Goal: Task Accomplishment & Management: Complete application form

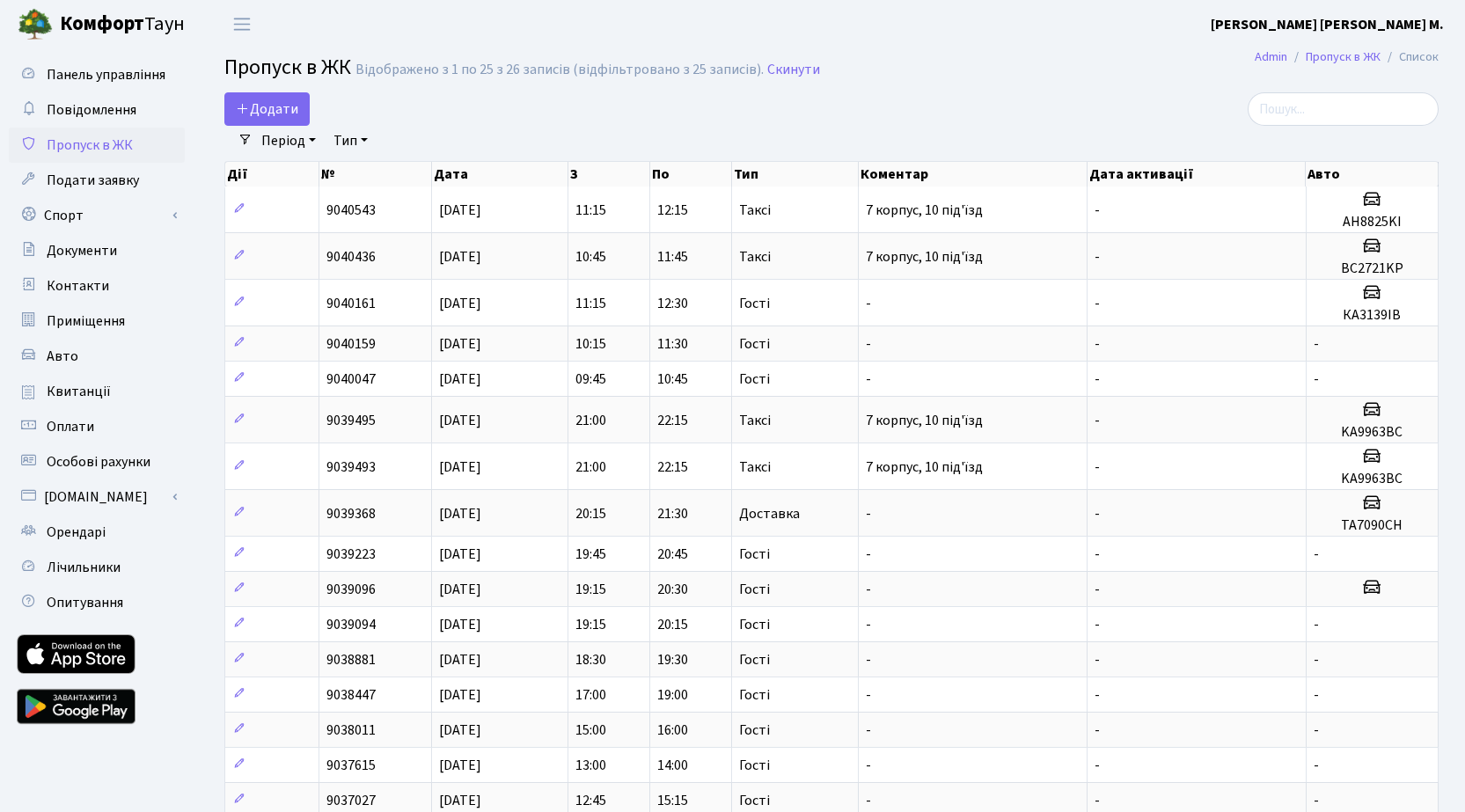
select select "25"
click at [293, 111] on span "Додати" at bounding box center [267, 109] width 63 height 20
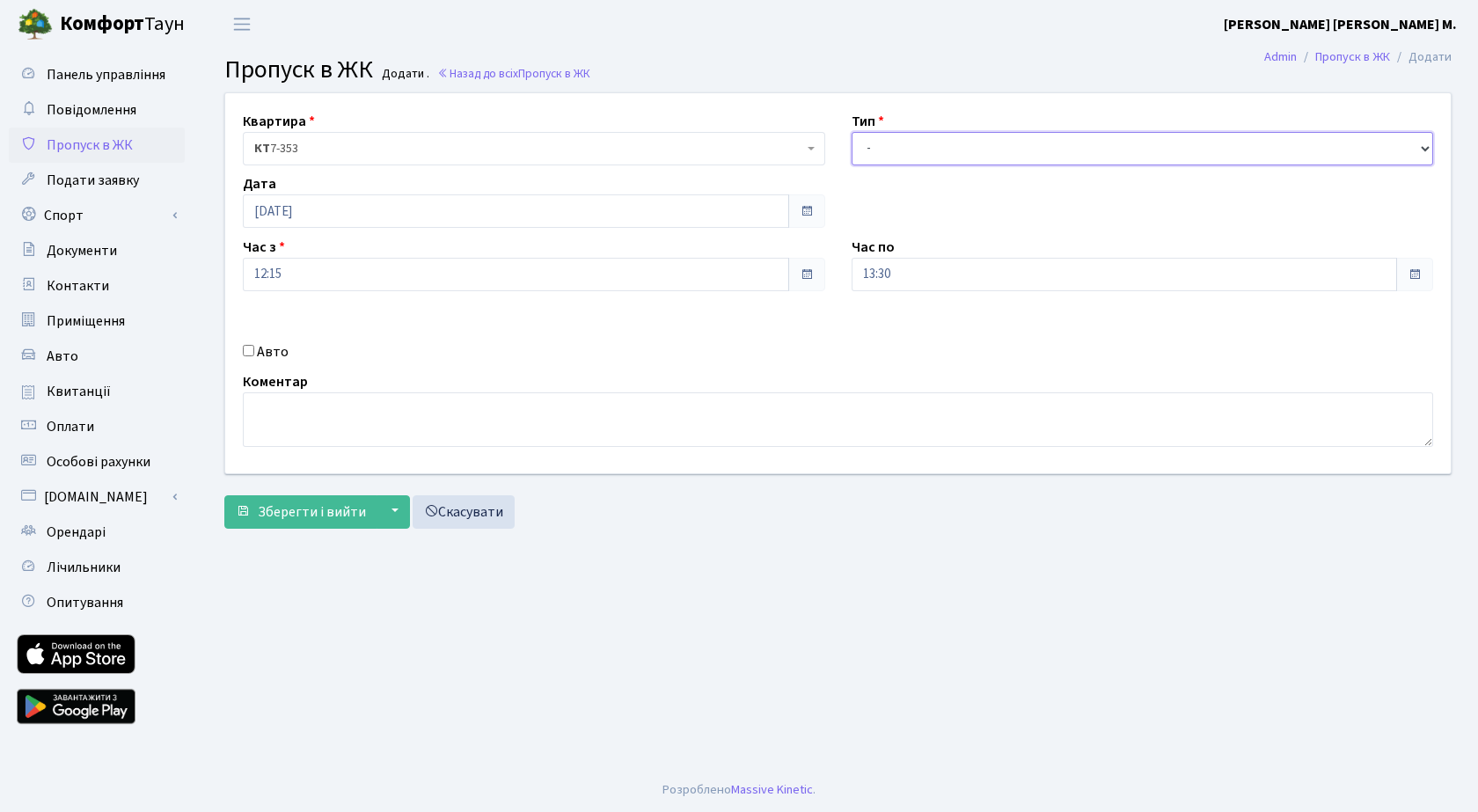
click at [921, 137] on select "- Доставка Таксі Гості Сервіс" at bounding box center [1143, 148] width 583 height 33
select select "3"
click at [852, 132] on select "- Доставка Таксі Гості Сервіс" at bounding box center [1143, 148] width 583 height 33
click at [287, 509] on span "Зберегти і вийти" at bounding box center [312, 512] width 108 height 20
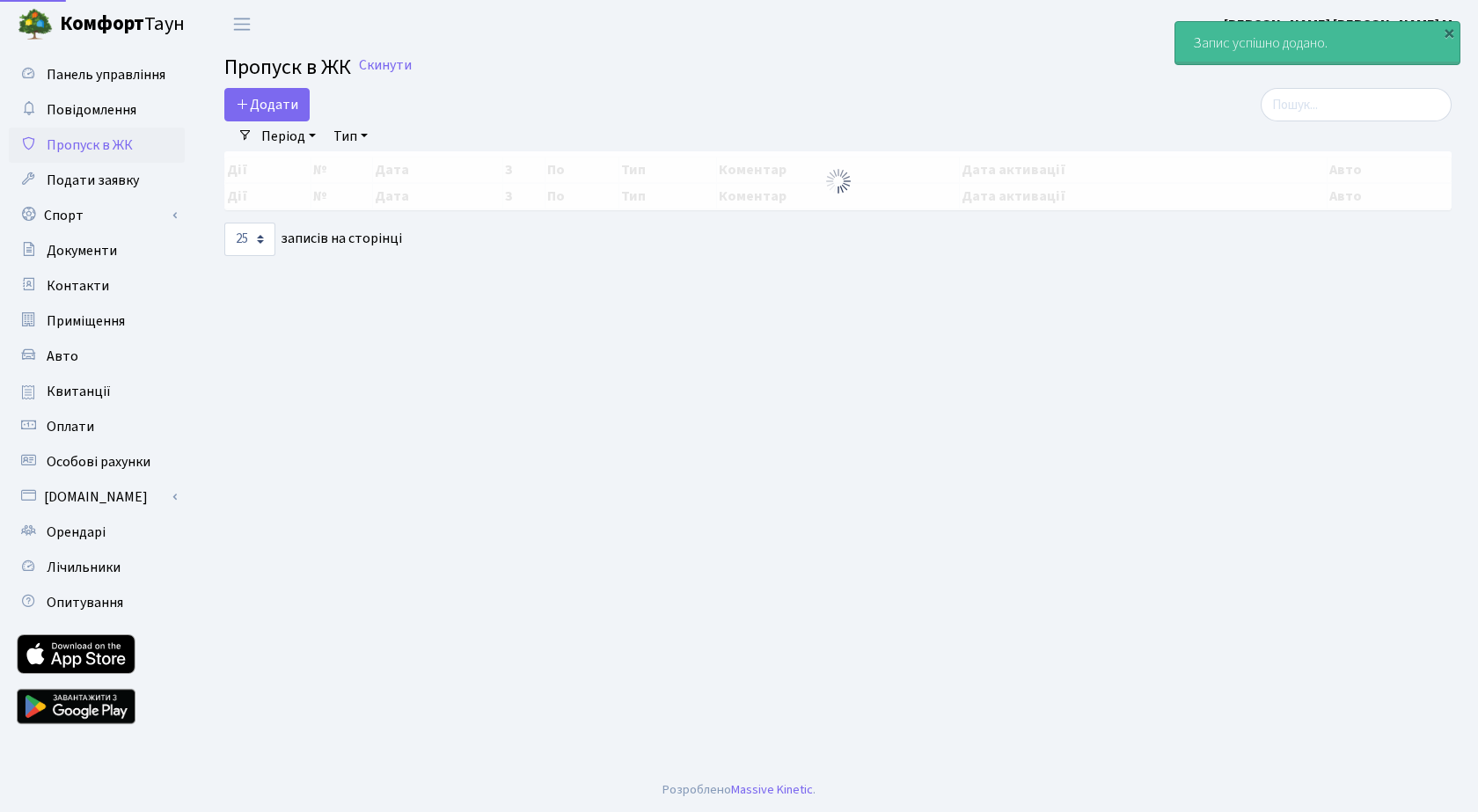
select select "25"
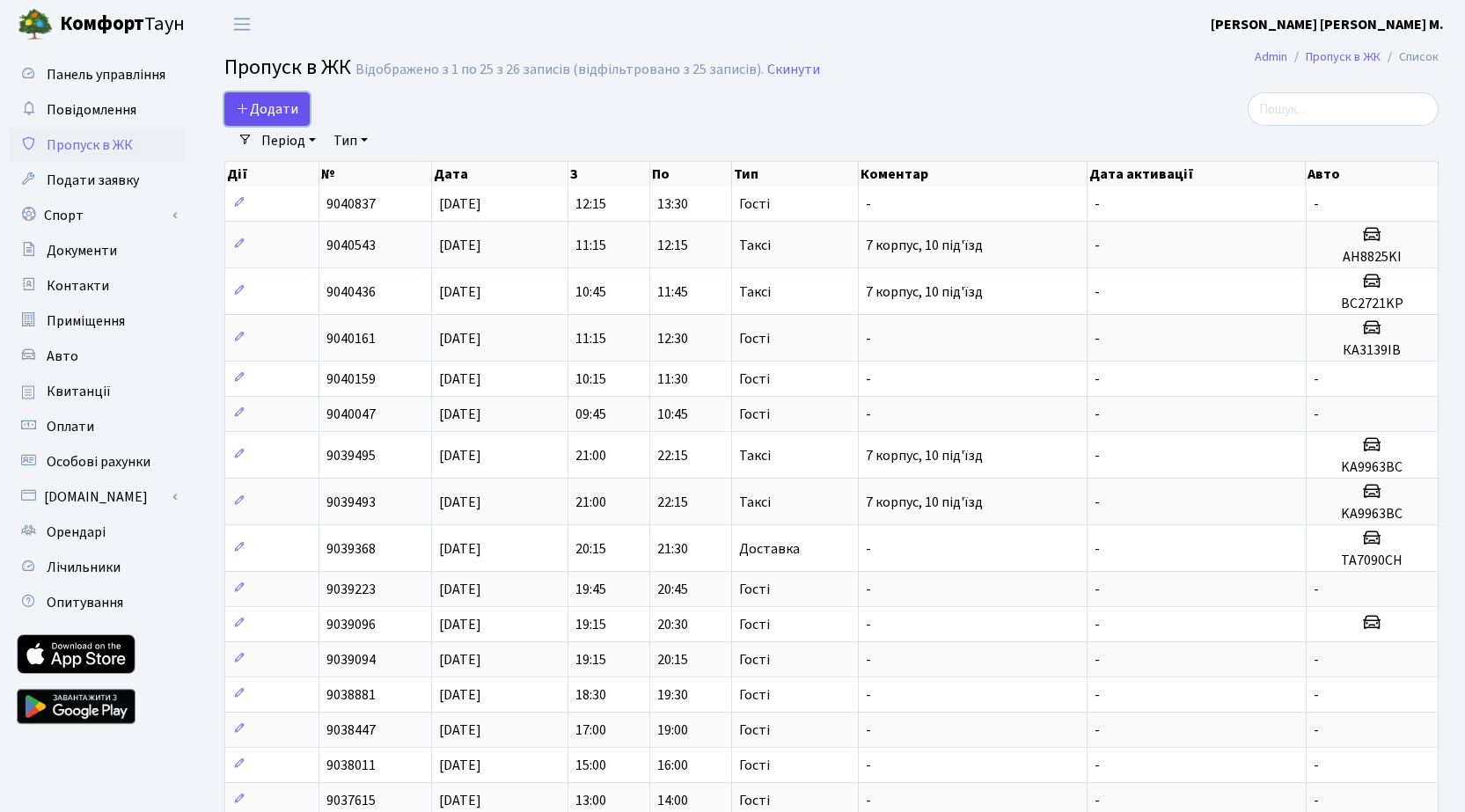
click at [283, 105] on span "Додати" at bounding box center [267, 109] width 63 height 20
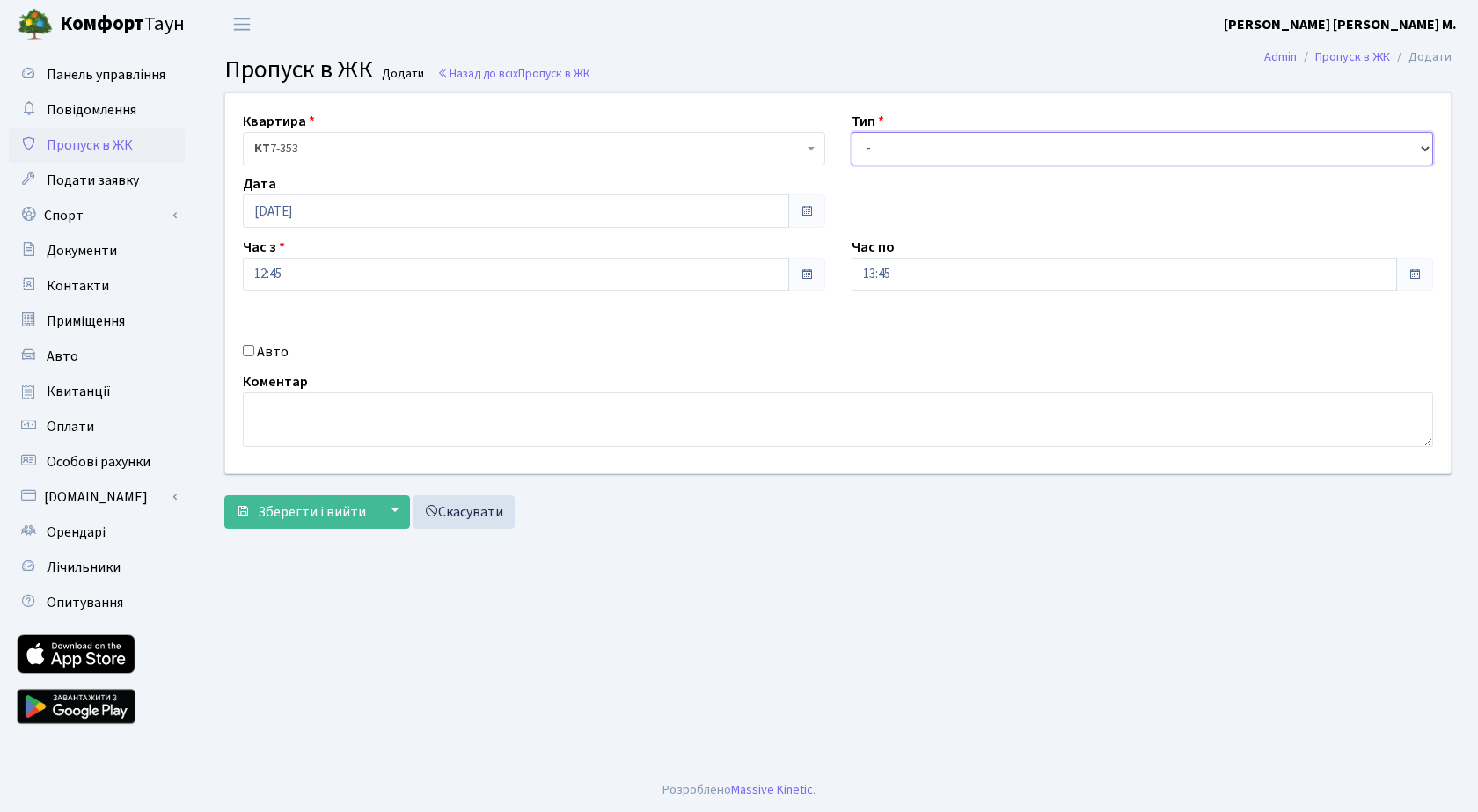
click at [955, 146] on select "- Доставка Таксі Гості Сервіс" at bounding box center [1143, 148] width 583 height 33
select select "2"
click at [852, 132] on select "- Доставка Таксі Гості Сервіс" at bounding box center [1143, 148] width 583 height 33
click at [258, 351] on label "Авто" at bounding box center [273, 352] width 31 height 21
click at [255, 351] on input "Авто" at bounding box center [248, 350] width 12 height 12
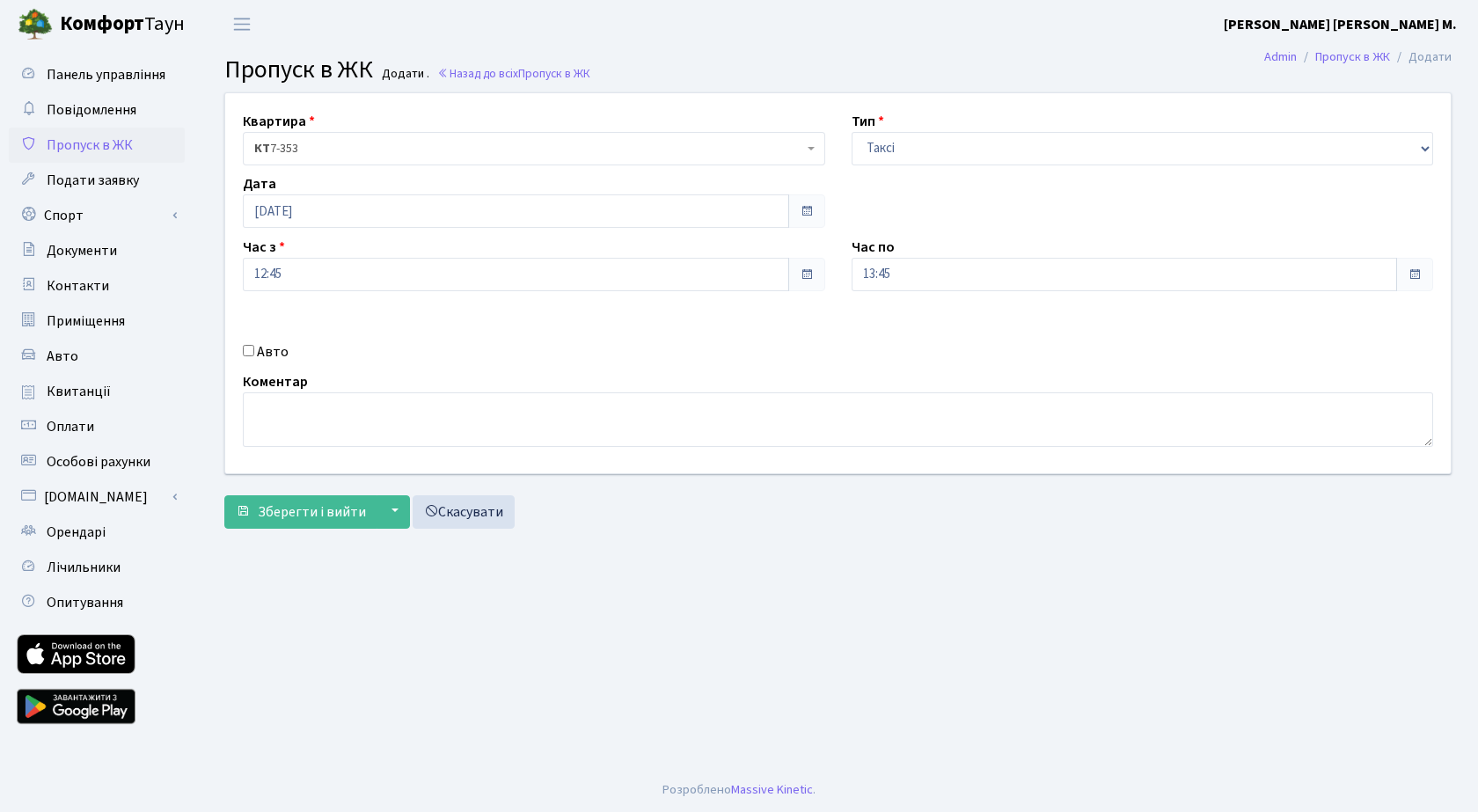
checkbox input "true"
click at [940, 337] on input "text" at bounding box center [1143, 336] width 583 height 33
type input "ВК4135ВМ"
click at [337, 507] on span "Зберегти і вийти" at bounding box center [312, 512] width 108 height 20
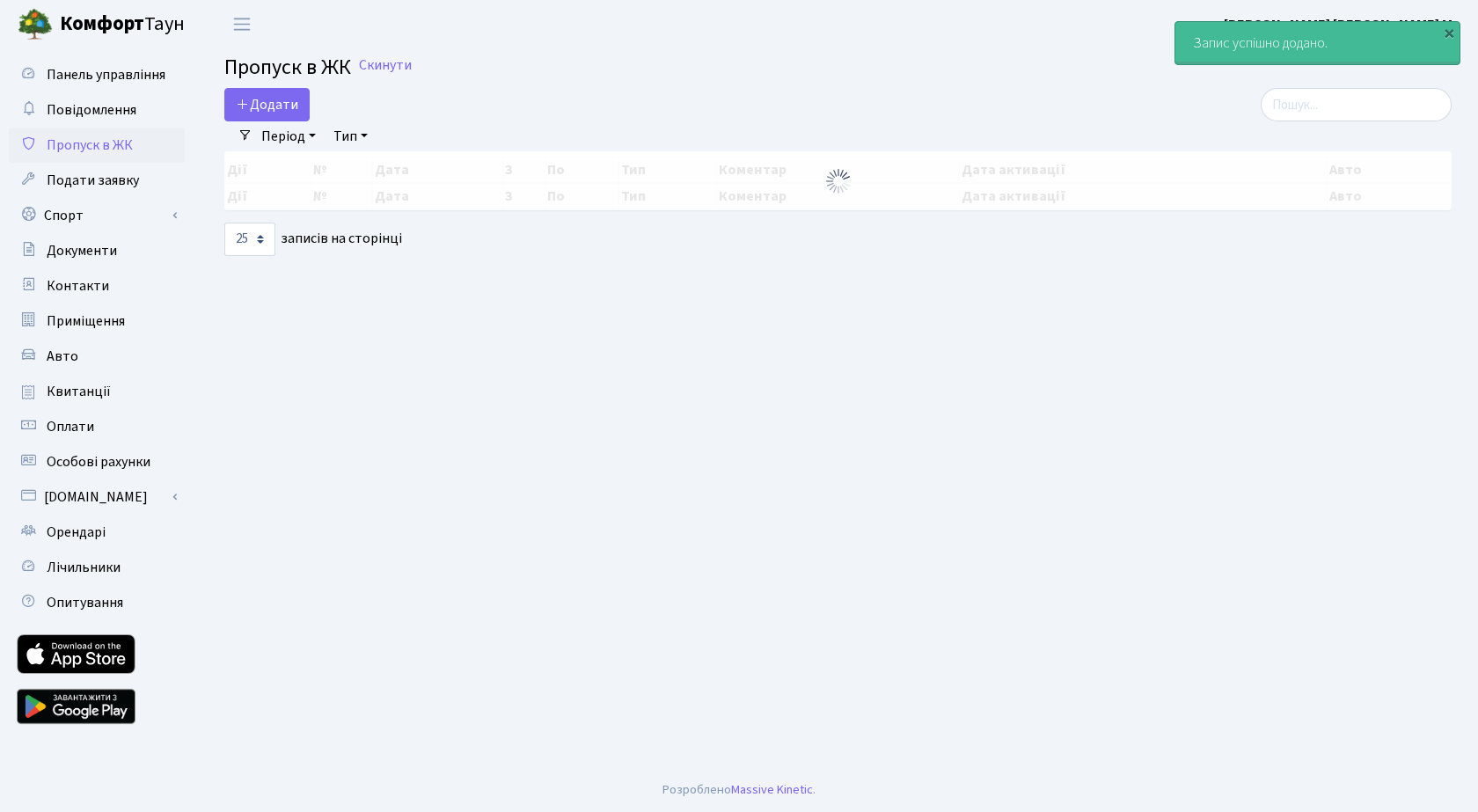
select select "25"
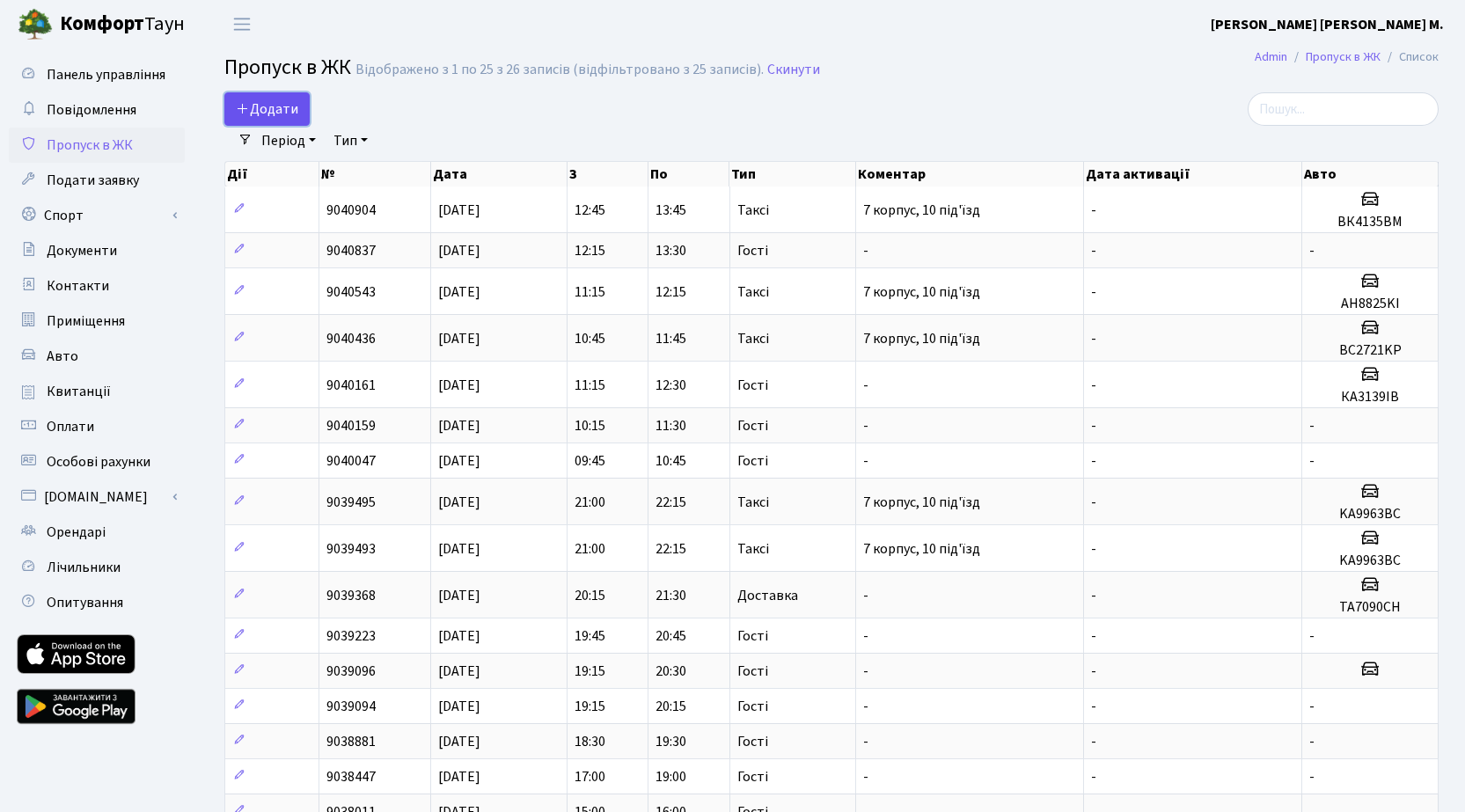
click at [284, 114] on span "Додати" at bounding box center [267, 109] width 63 height 20
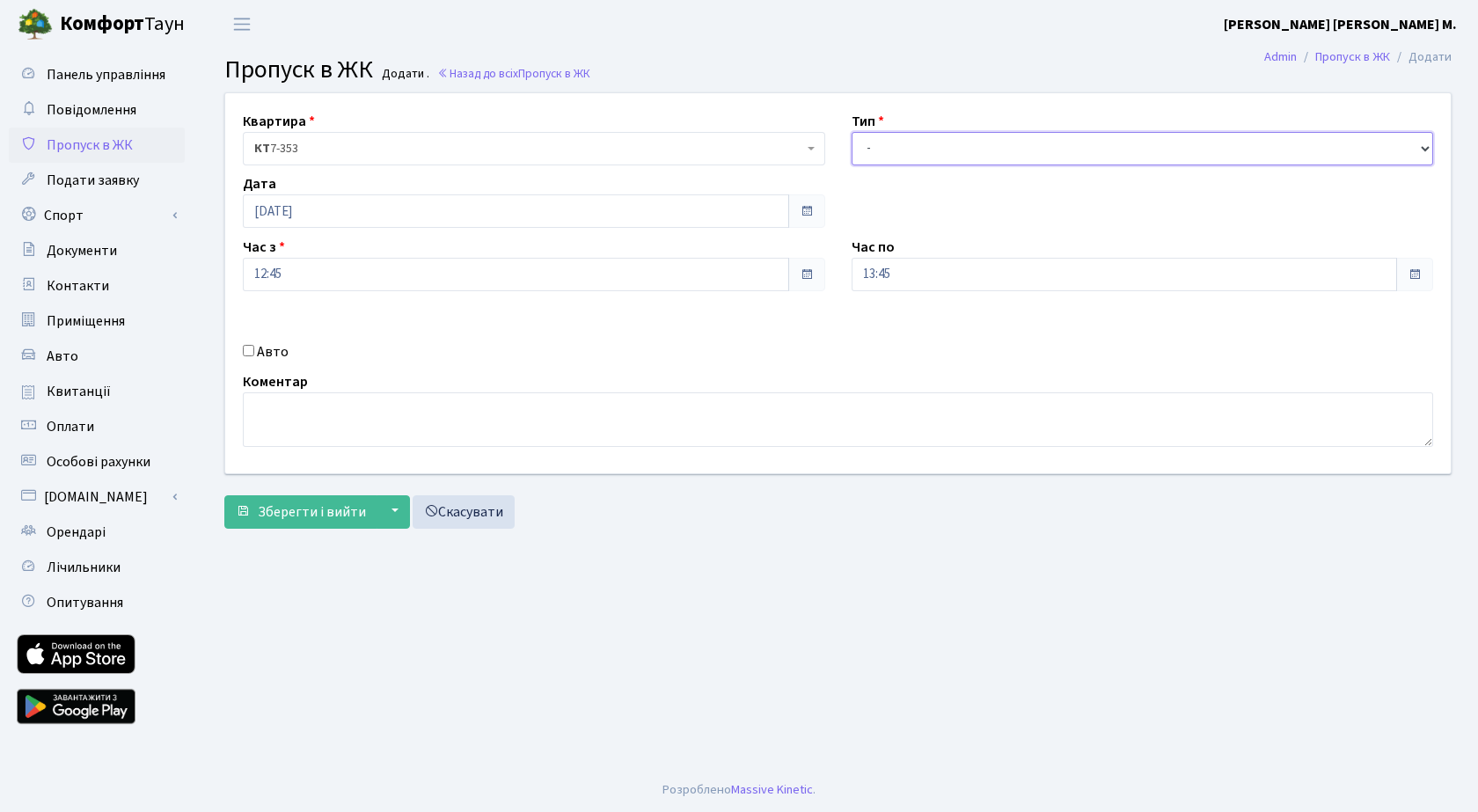
drag, startPoint x: 1032, startPoint y: 138, endPoint x: 1045, endPoint y: 161, distance: 26.4
click at [1032, 138] on select "- Доставка Таксі Гості Сервіс" at bounding box center [1143, 148] width 583 height 33
select select "3"
click at [852, 132] on select "- Доставка Таксі Гості Сервіс" at bounding box center [1143, 148] width 583 height 33
click at [309, 513] on span "Зберегти і вийти" at bounding box center [312, 512] width 108 height 20
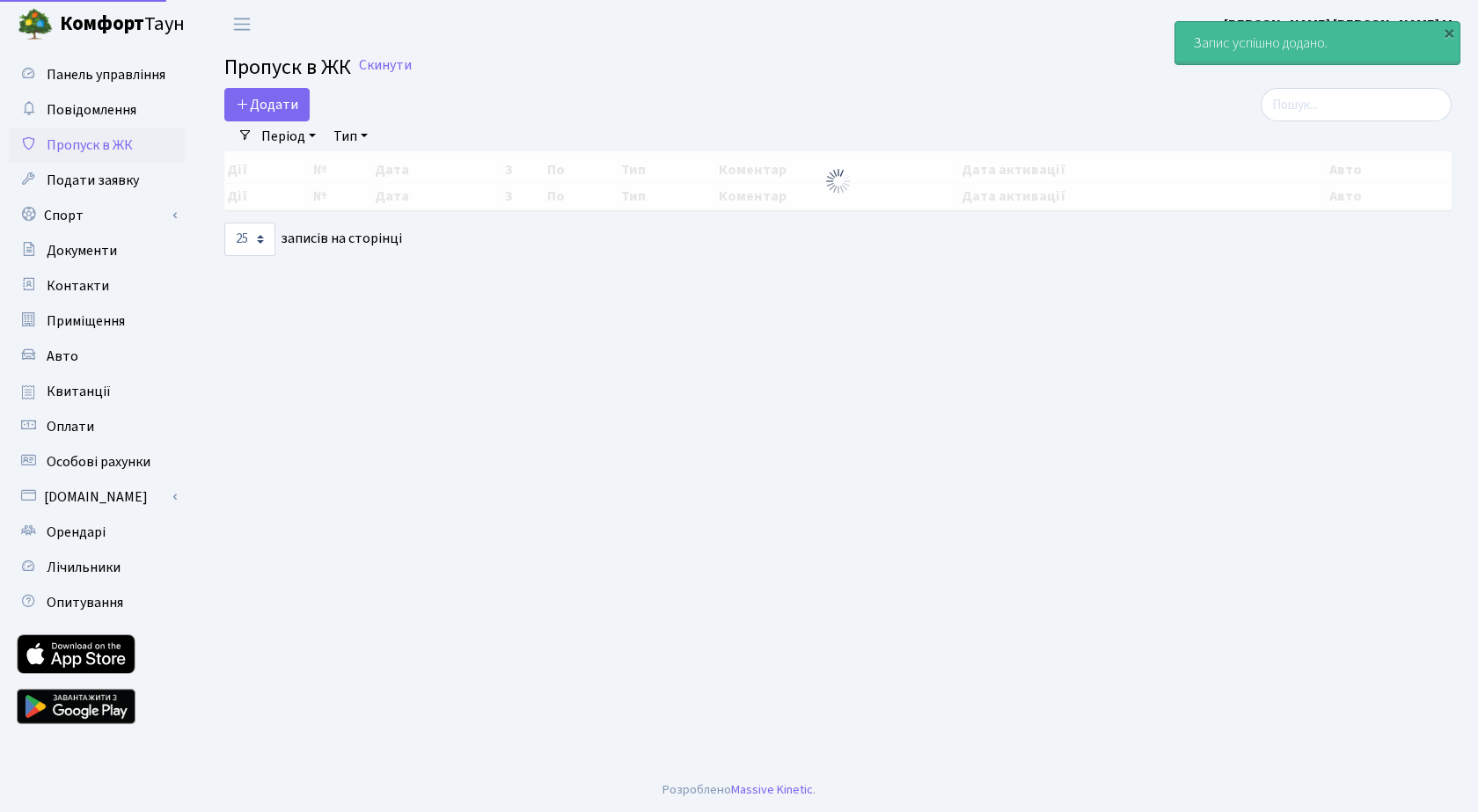
select select "25"
